Goal: Transaction & Acquisition: Purchase product/service

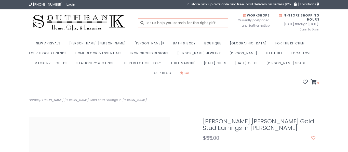
click at [203, 24] on input "text" at bounding box center [183, 22] width 90 height 9
type input "earings"
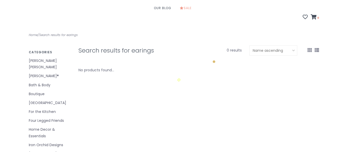
scroll to position [71, 0]
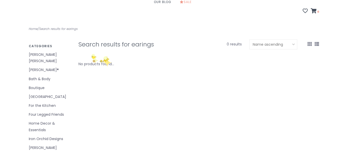
click at [91, 61] on div "No products found..." at bounding box center [96, 64] width 36 height 6
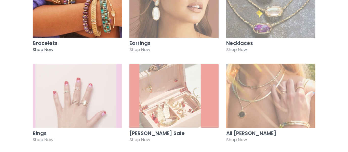
scroll to position [148, 0]
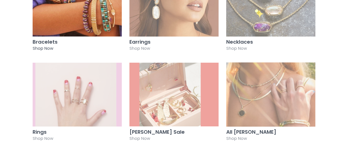
click at [257, 98] on img at bounding box center [270, 95] width 89 height 64
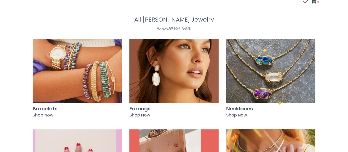
scroll to position [79, 0]
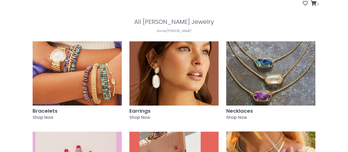
click at [205, 56] on img at bounding box center [173, 73] width 89 height 64
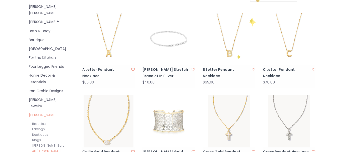
scroll to position [118, 0]
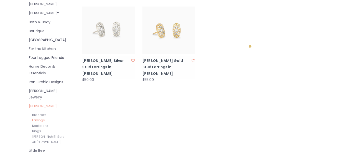
scroll to position [127, 0]
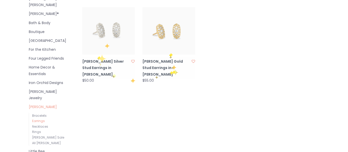
click at [169, 59] on link "[PERSON_NAME] Gold Stud Earrings in [PERSON_NAME]" at bounding box center [165, 68] width 47 height 19
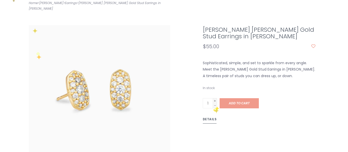
scroll to position [101, 0]
